Goal: Navigation & Orientation: Find specific page/section

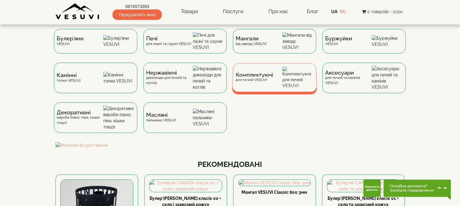
click at [287, 87] on div "Комплектуючі для печей VESUVI" at bounding box center [274, 77] width 85 height 29
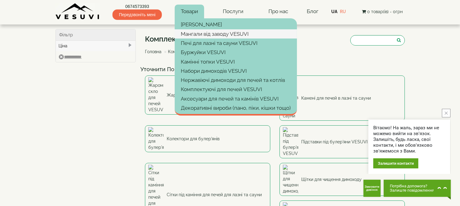
click at [204, 35] on link "Мангали від заводу VESUVI" at bounding box center [236, 33] width 122 height 9
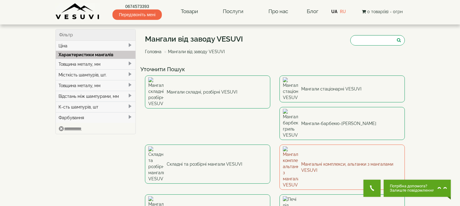
scroll to position [34, 0]
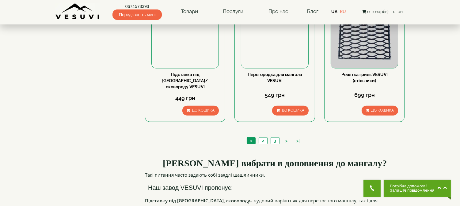
scroll to position [647, 0]
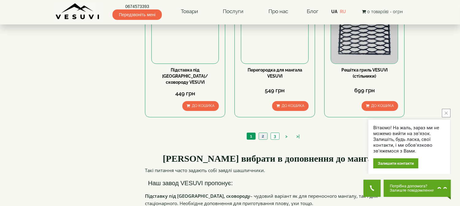
click at [263, 133] on link "2" at bounding box center [262, 136] width 9 height 6
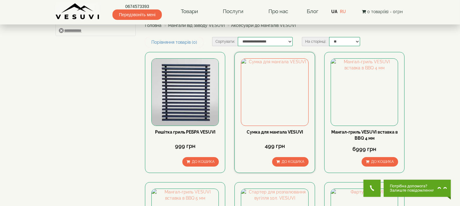
scroll to position [34, 0]
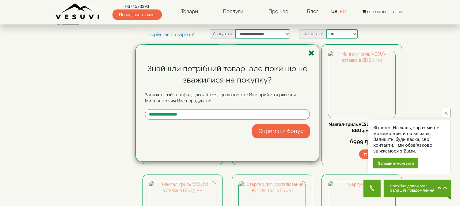
click at [311, 51] on icon "button" at bounding box center [311, 53] width 6 height 8
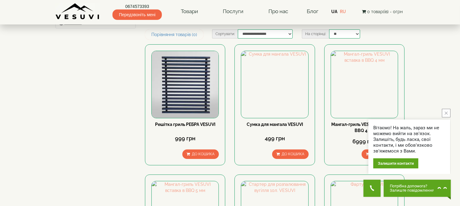
click at [447, 113] on icon "close button" at bounding box center [445, 113] width 3 height 3
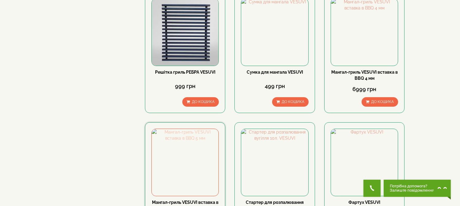
scroll to position [0, 0]
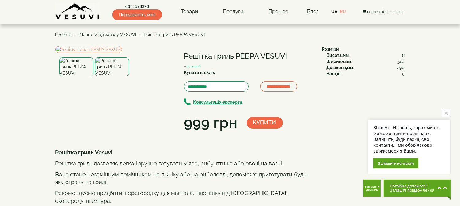
click at [446, 113] on icon "close button" at bounding box center [445, 113] width 3 height 3
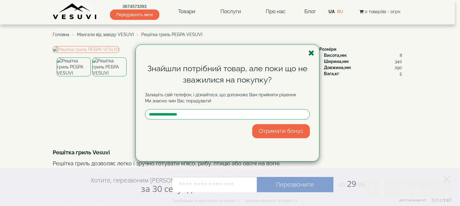
click at [310, 54] on icon "button" at bounding box center [311, 53] width 6 height 8
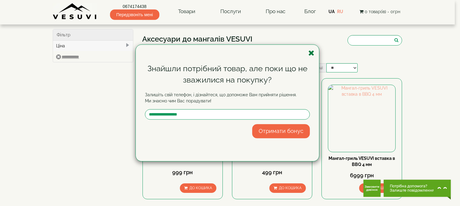
click at [312, 53] on icon "button" at bounding box center [311, 53] width 6 height 8
